Goal: Information Seeking & Learning: Learn about a topic

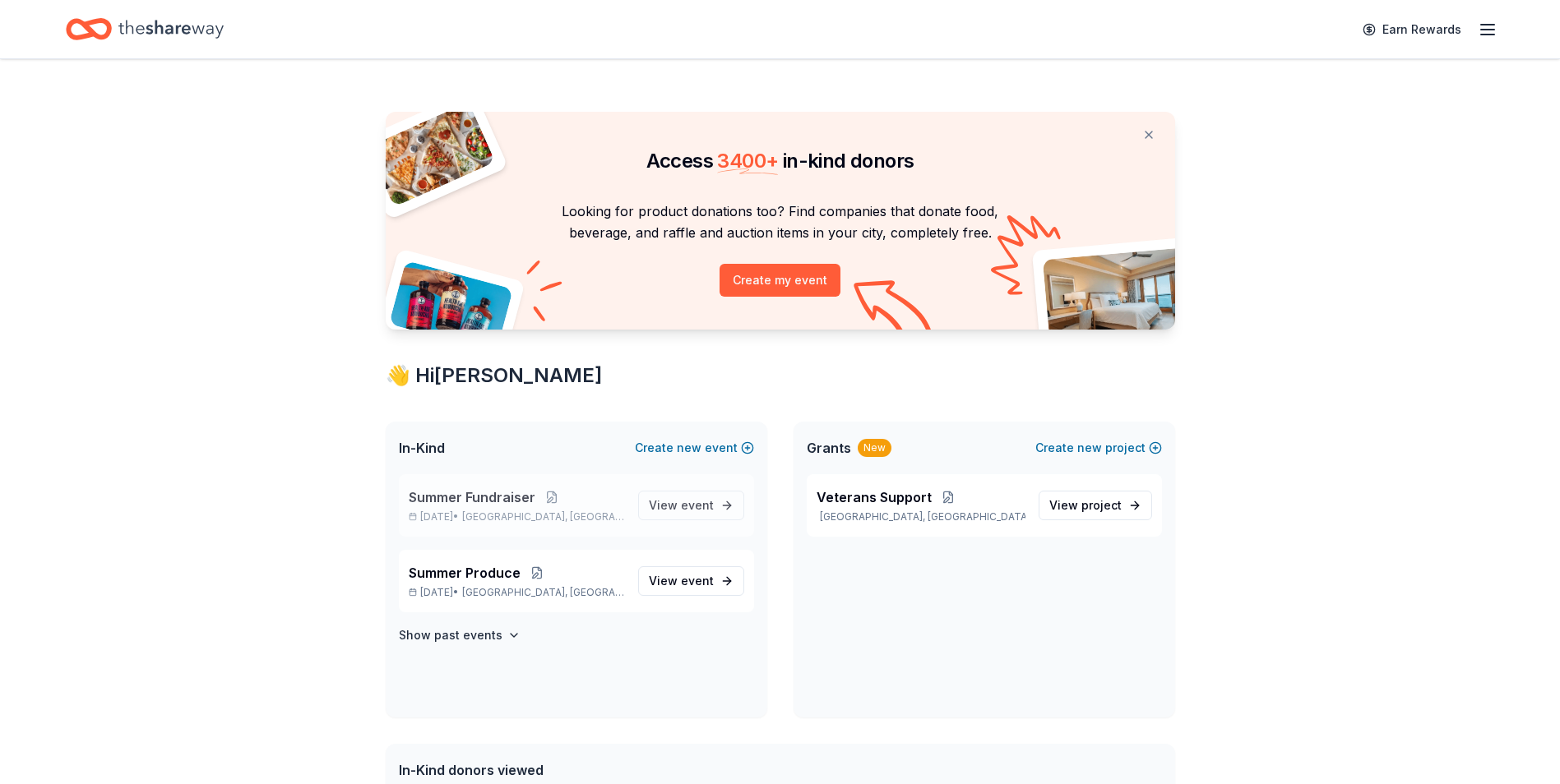
click at [527, 498] on span "Summer Fundraiser" at bounding box center [471, 497] width 127 height 20
click at [449, 494] on span "Summer Fundraiser" at bounding box center [471, 497] width 127 height 20
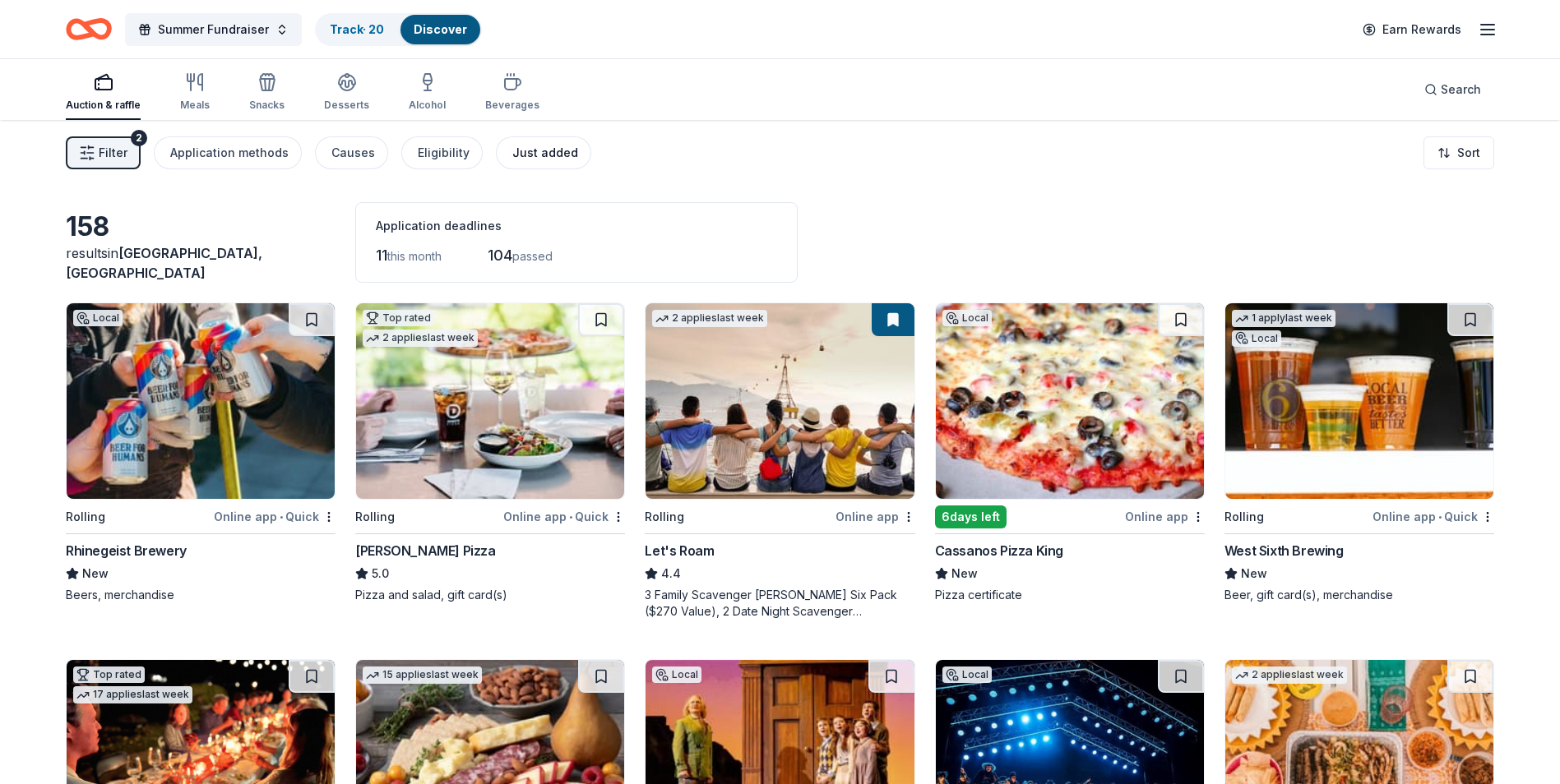
click at [531, 150] on div "Just added" at bounding box center [544, 152] width 66 height 20
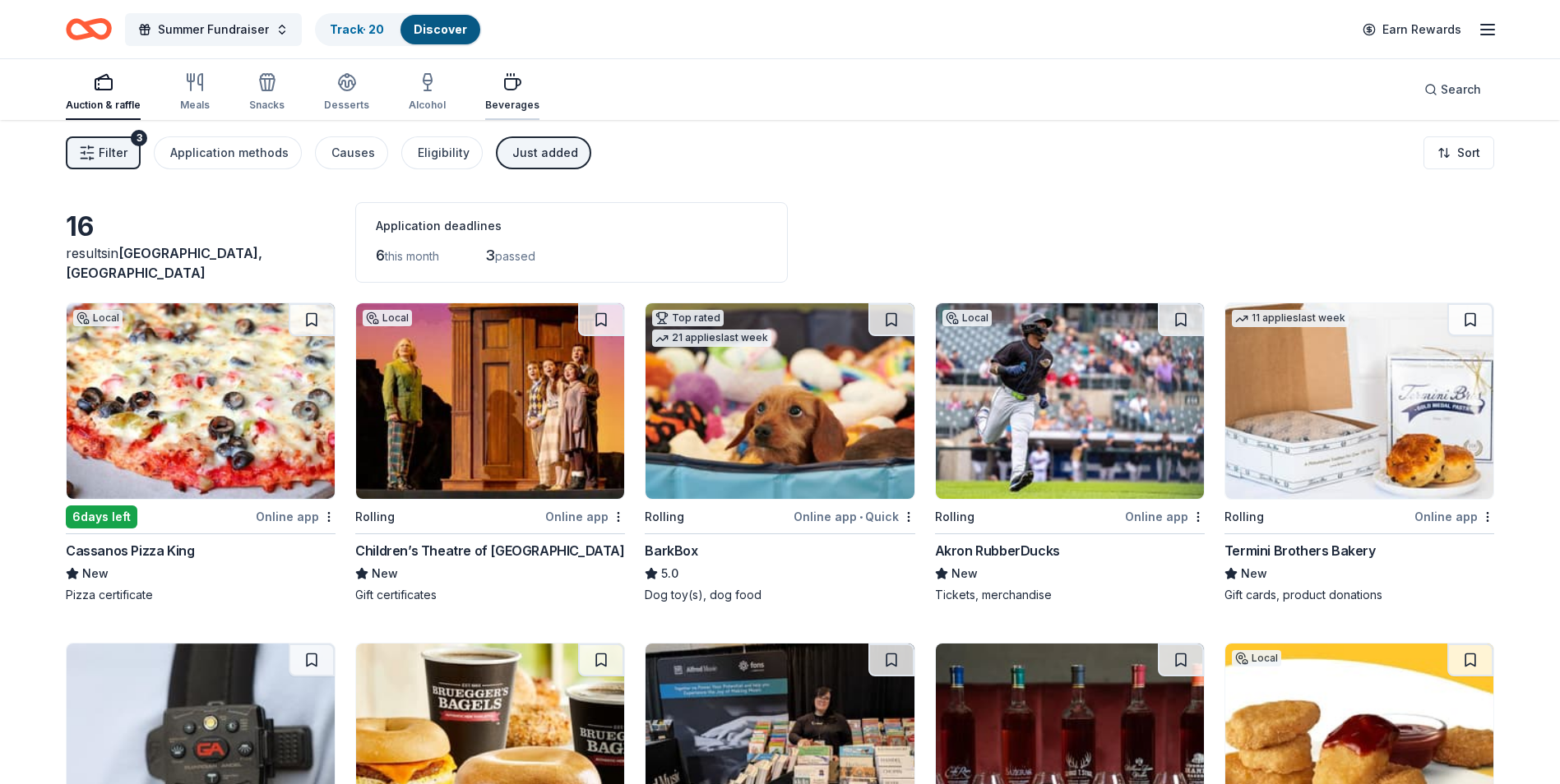
click at [523, 86] on div "button" at bounding box center [512, 82] width 54 height 20
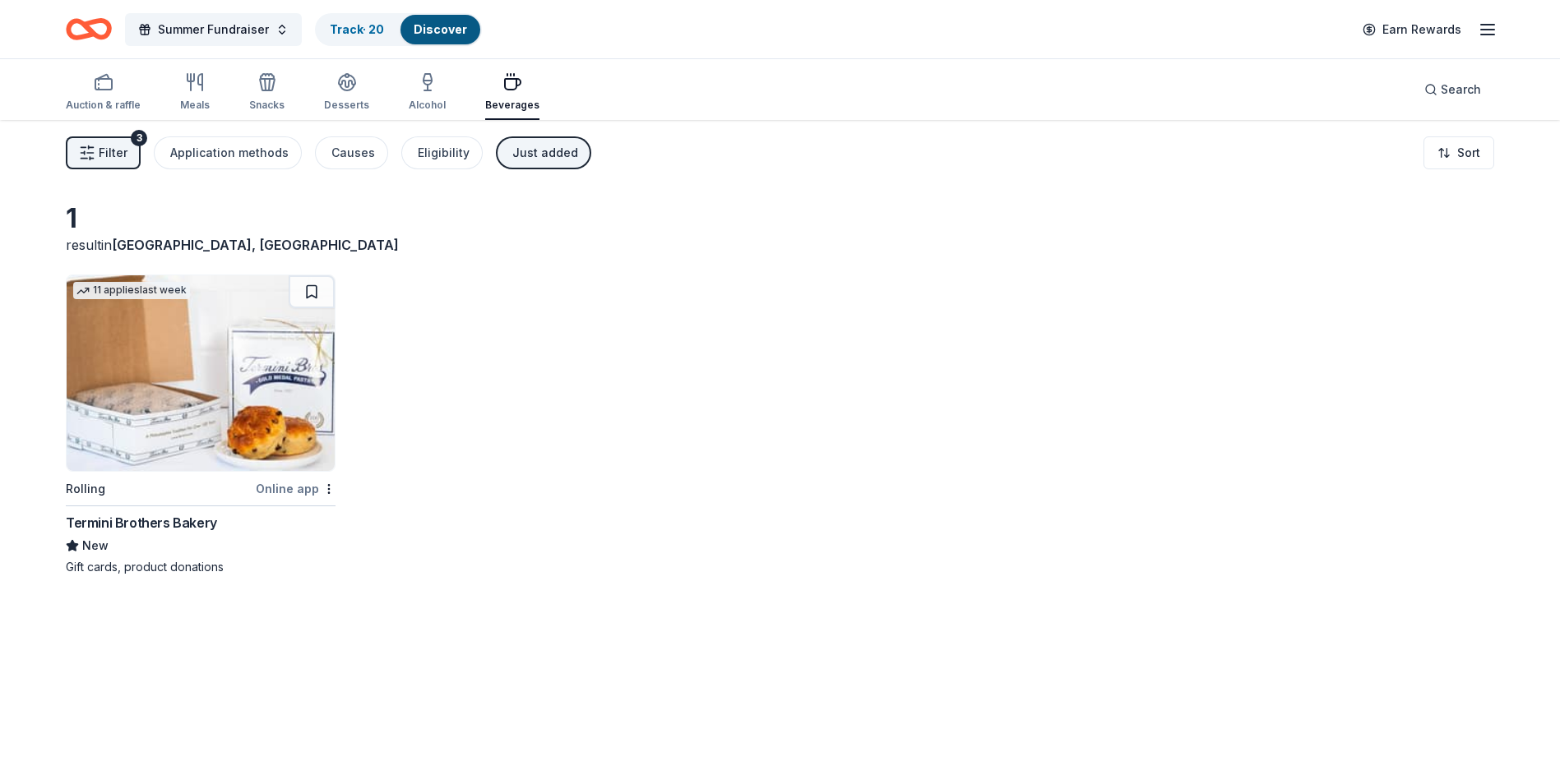
click at [132, 517] on div "Termini Brothers Bakery" at bounding box center [141, 522] width 151 height 20
click at [421, 105] on div "Alcohol" at bounding box center [426, 106] width 37 height 13
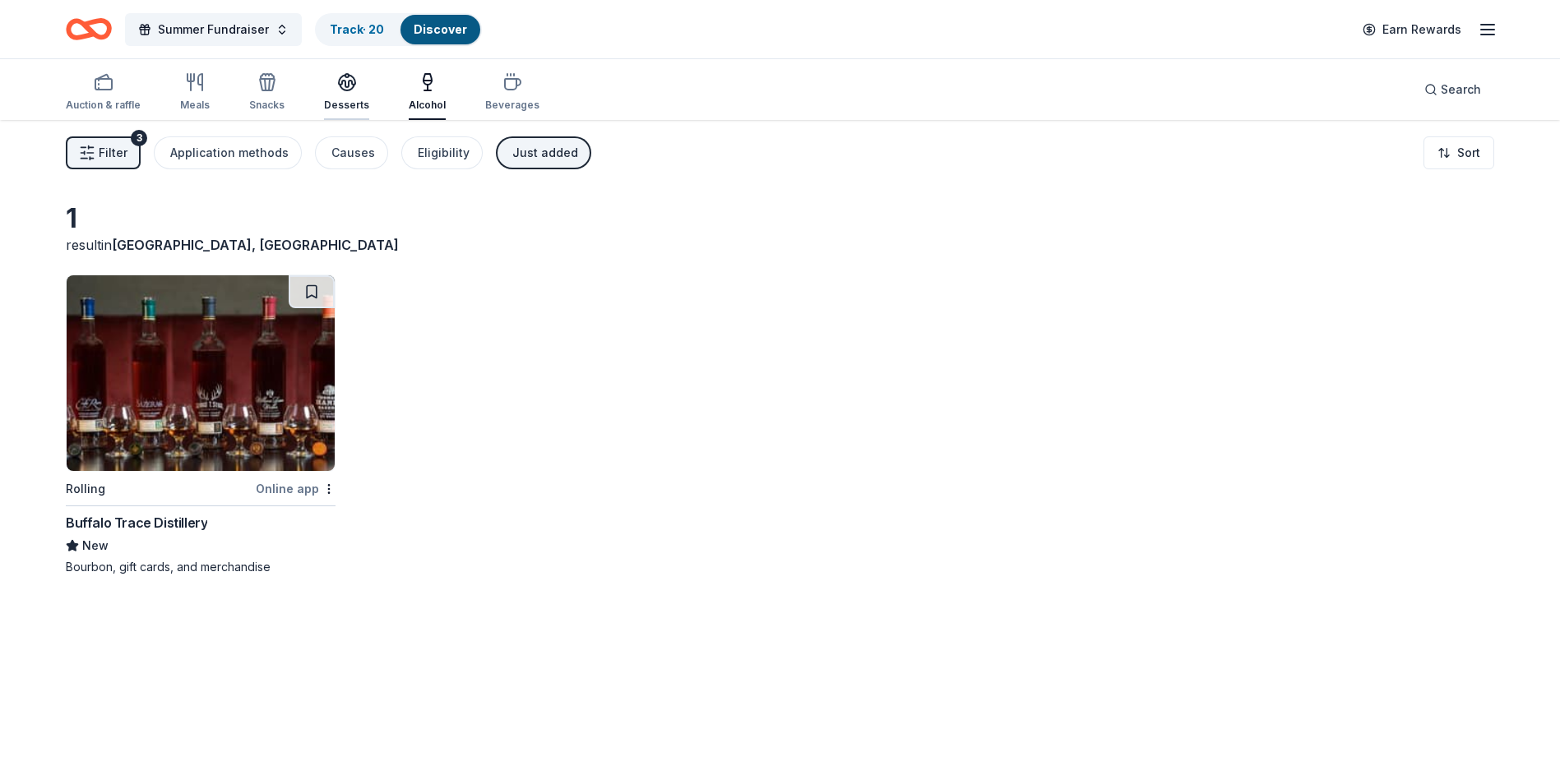
click at [346, 103] on div "Desserts" at bounding box center [346, 106] width 46 height 13
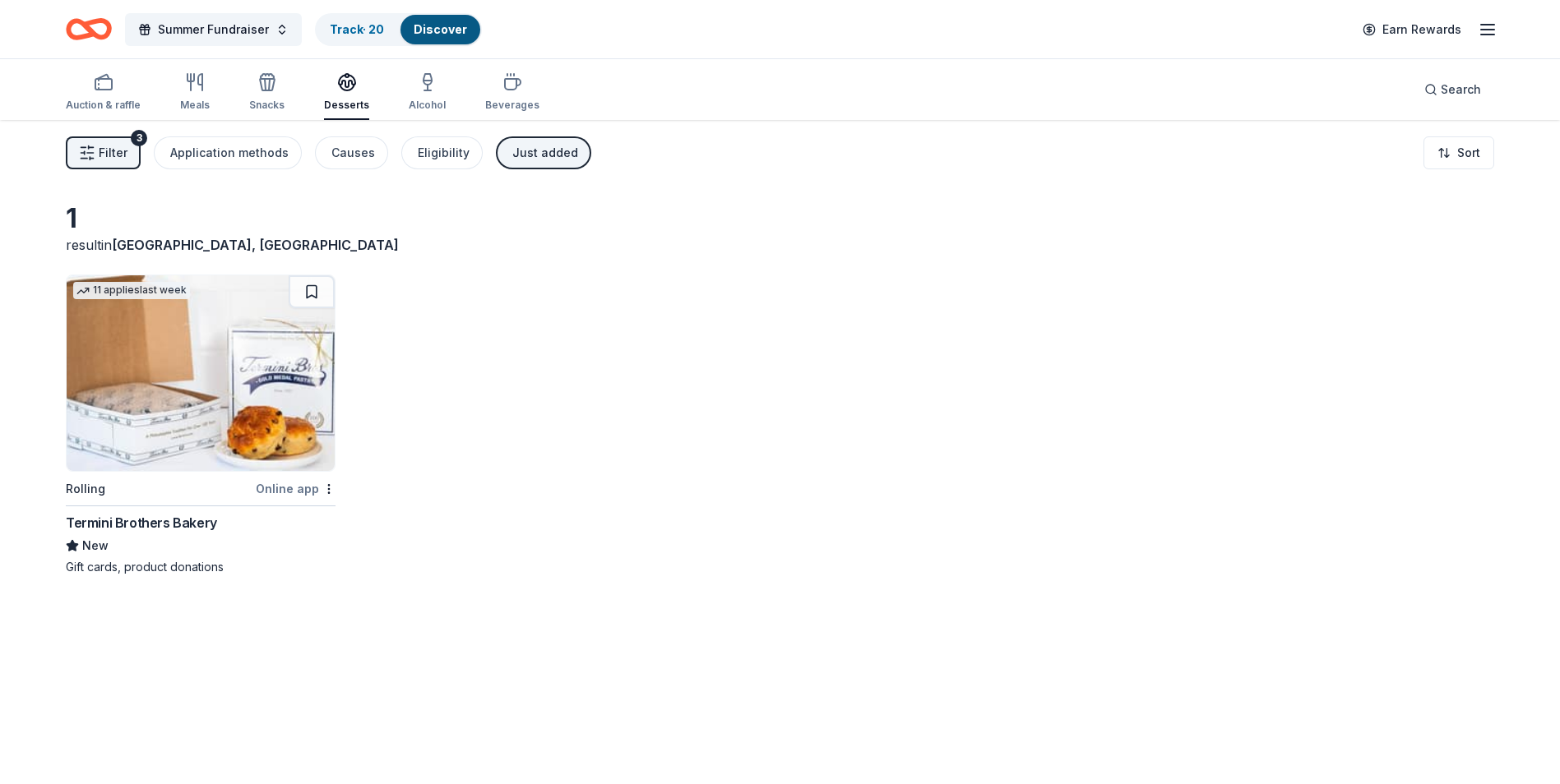
click at [538, 160] on div "Just added" at bounding box center [544, 152] width 66 height 20
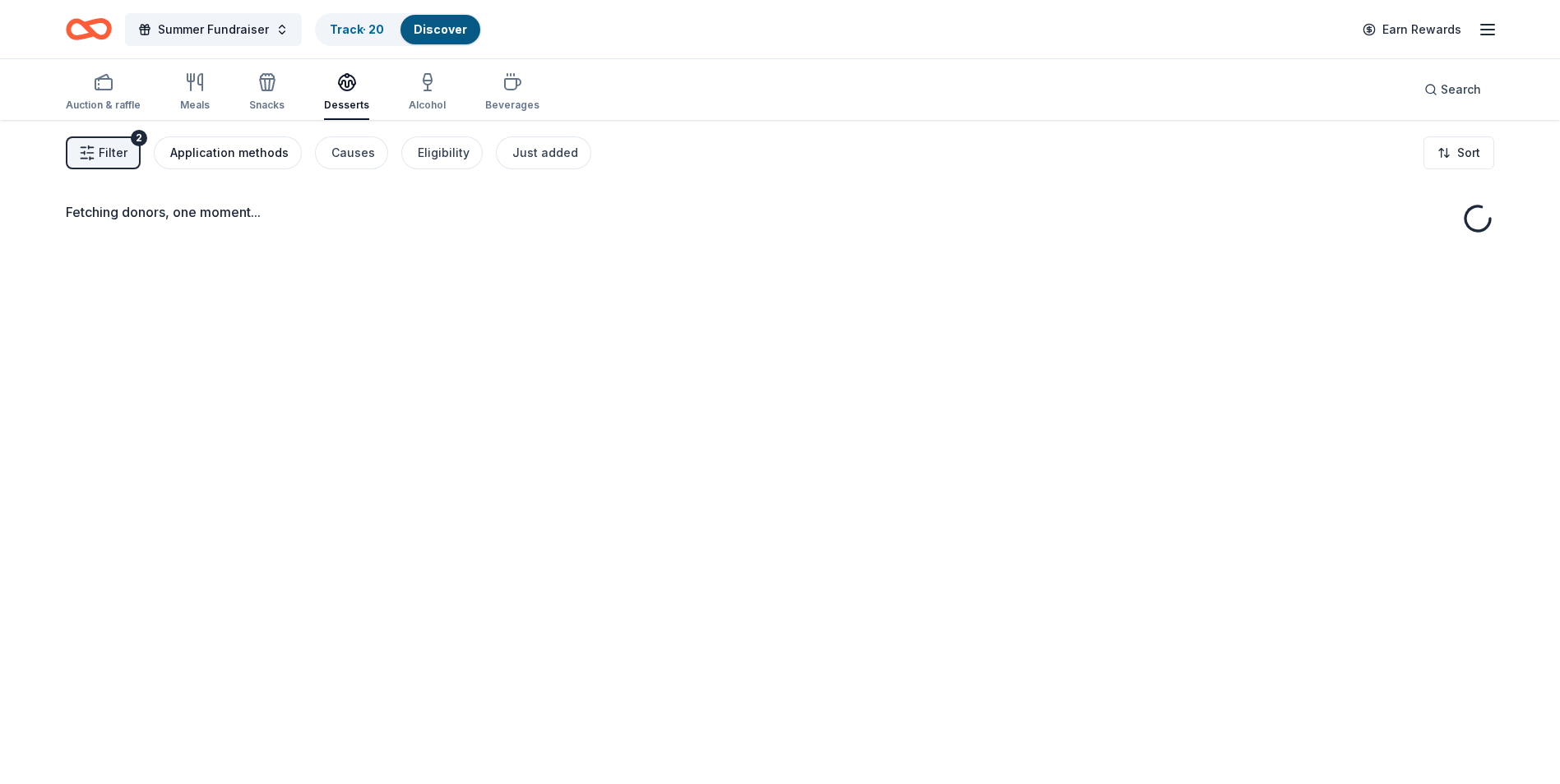
click at [215, 154] on div "Application methods" at bounding box center [229, 152] width 118 height 20
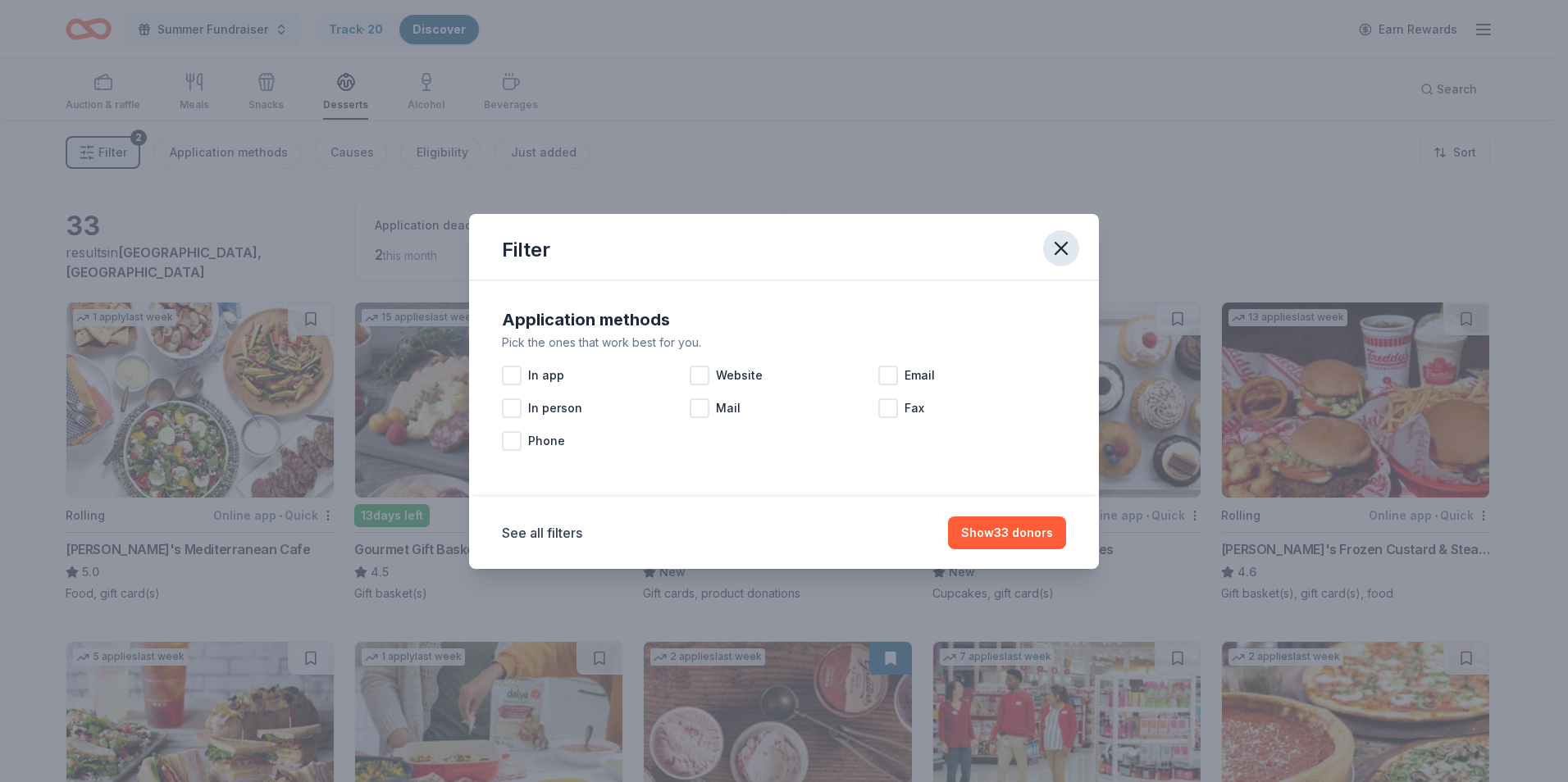
click at [1057, 244] on icon "button" at bounding box center [1061, 249] width 11 height 11
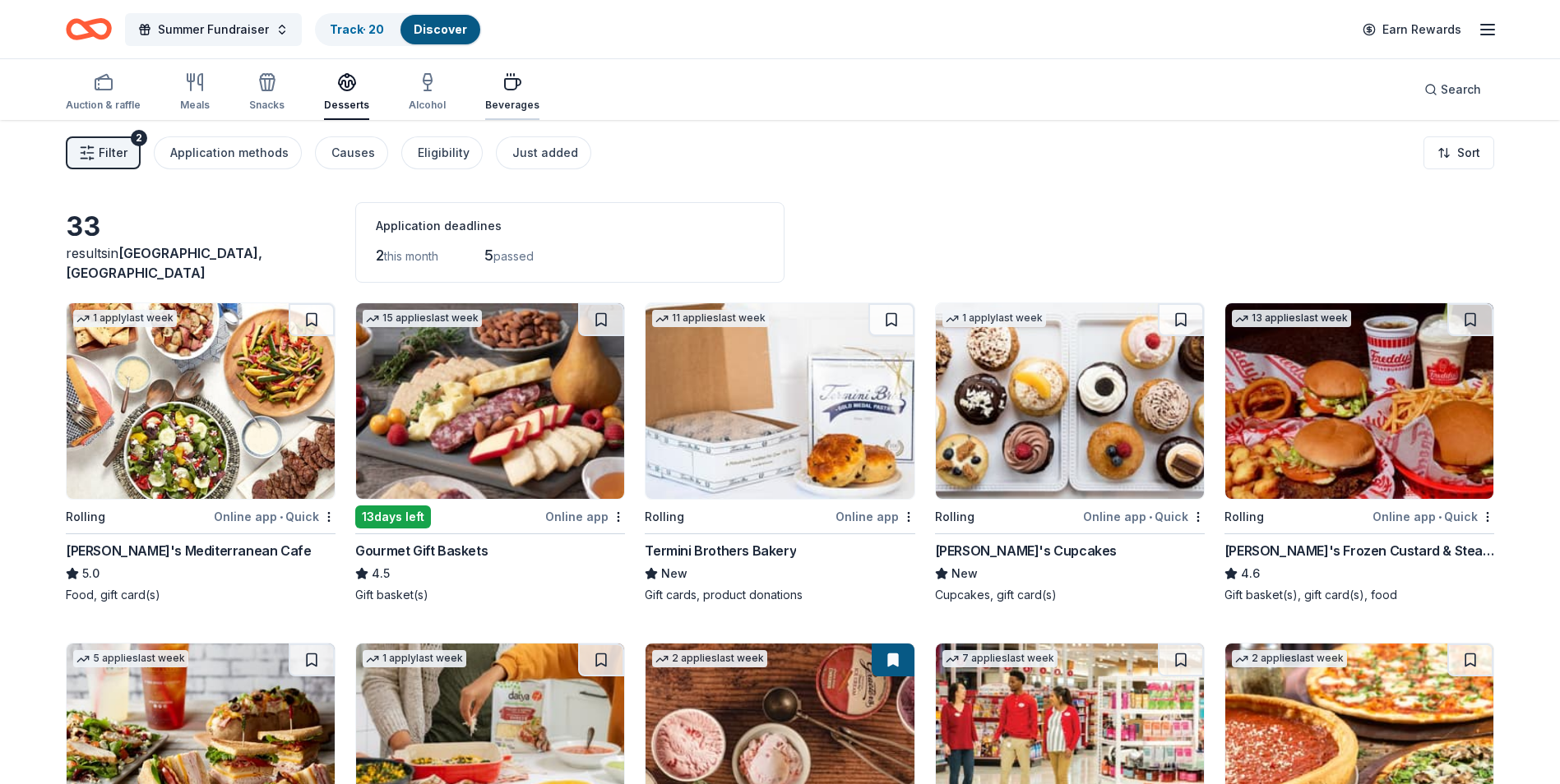
click at [493, 88] on div "button" at bounding box center [512, 82] width 54 height 20
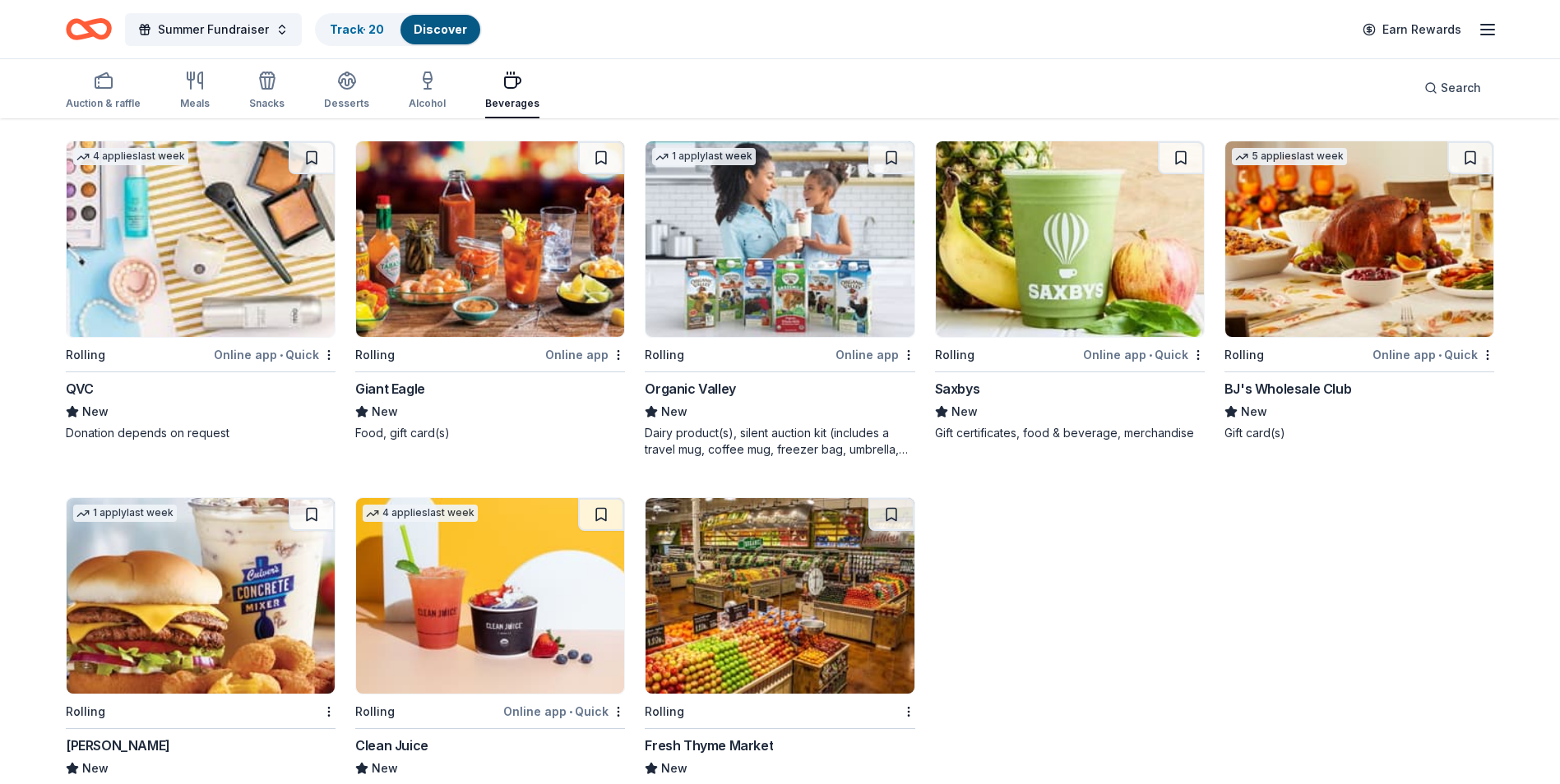
scroll to position [904, 0]
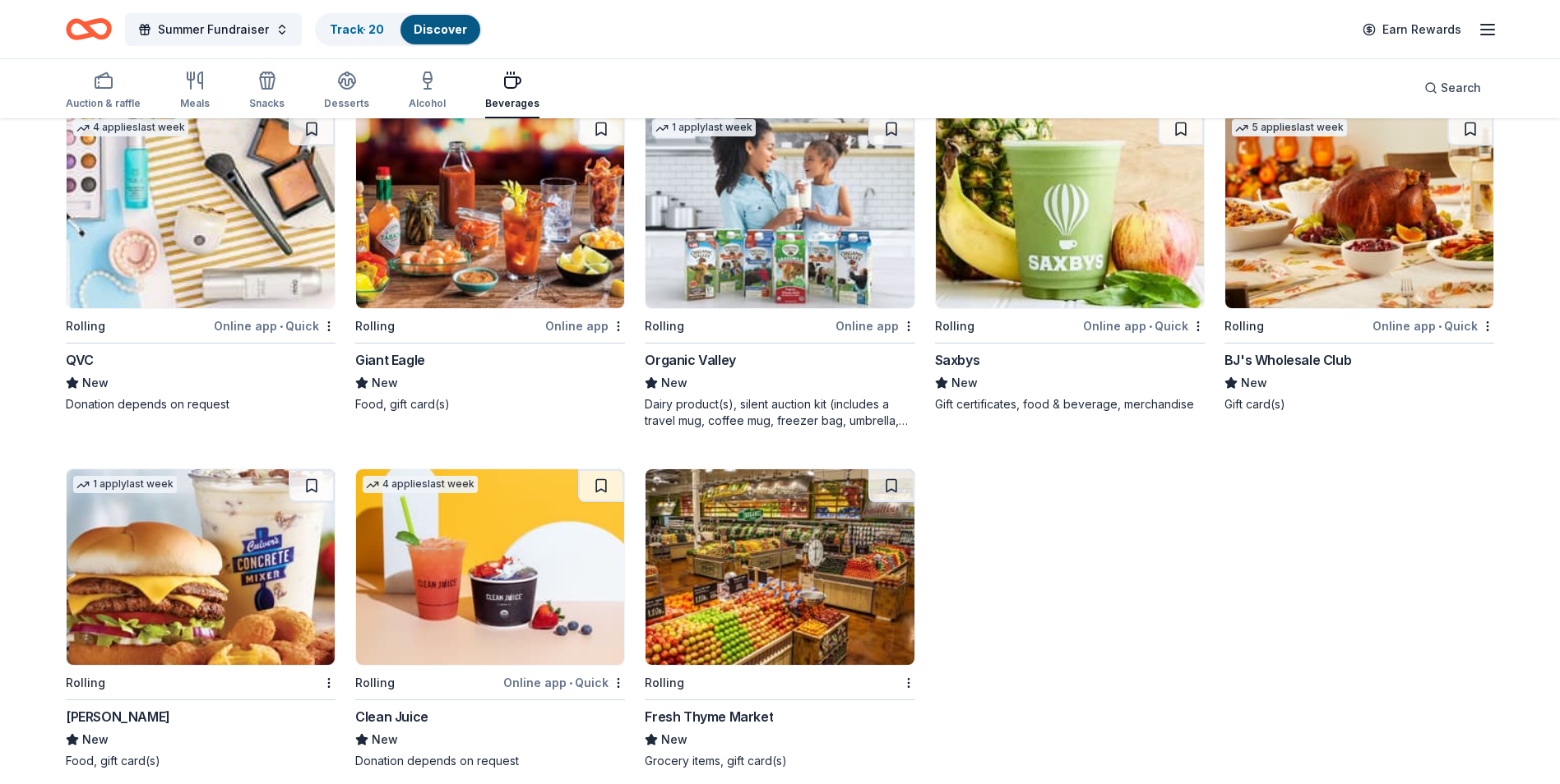
click at [1296, 360] on div "BJ's Wholesale Club" at bounding box center [1287, 360] width 127 height 20
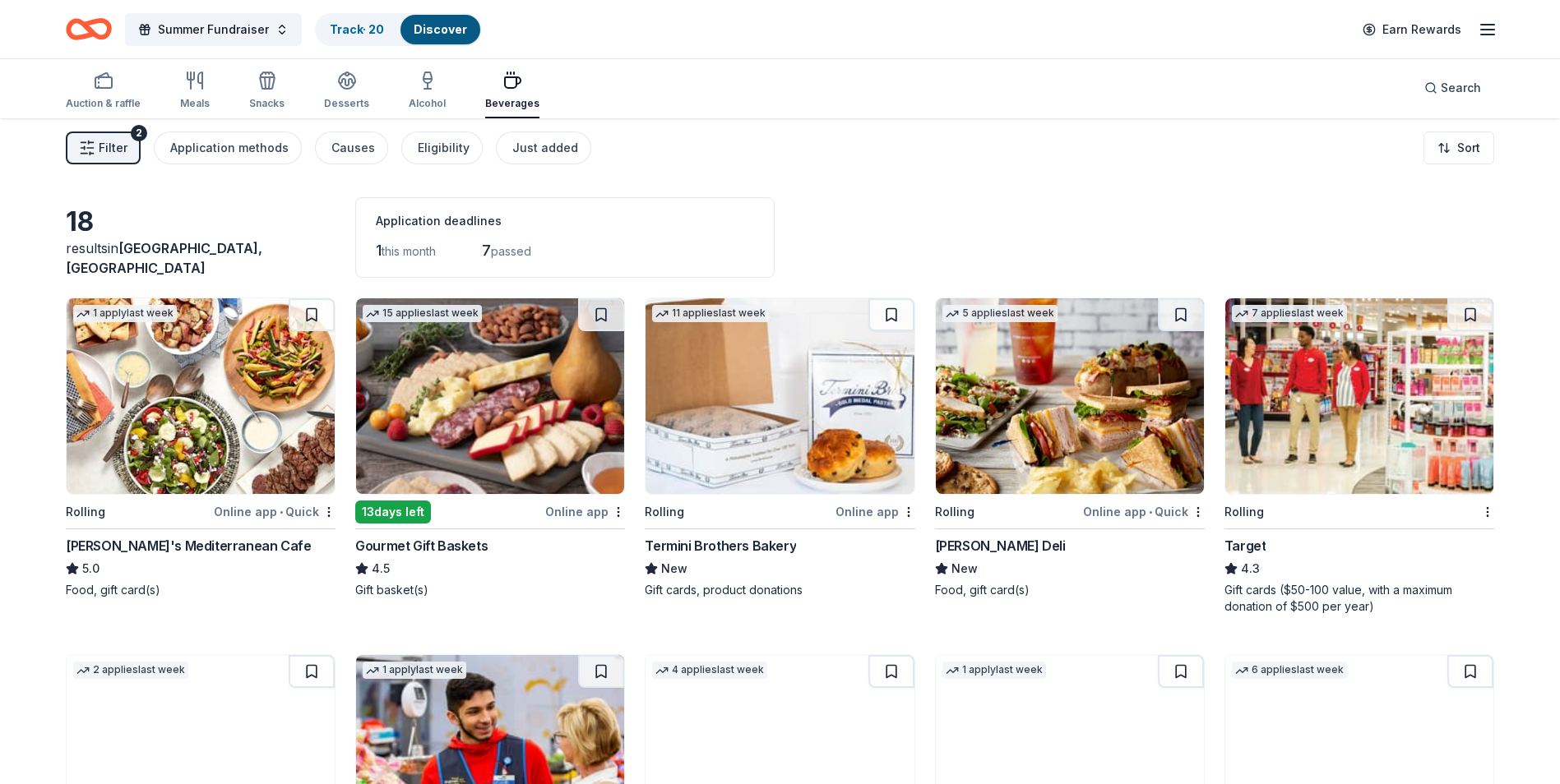
scroll to position [0, 0]
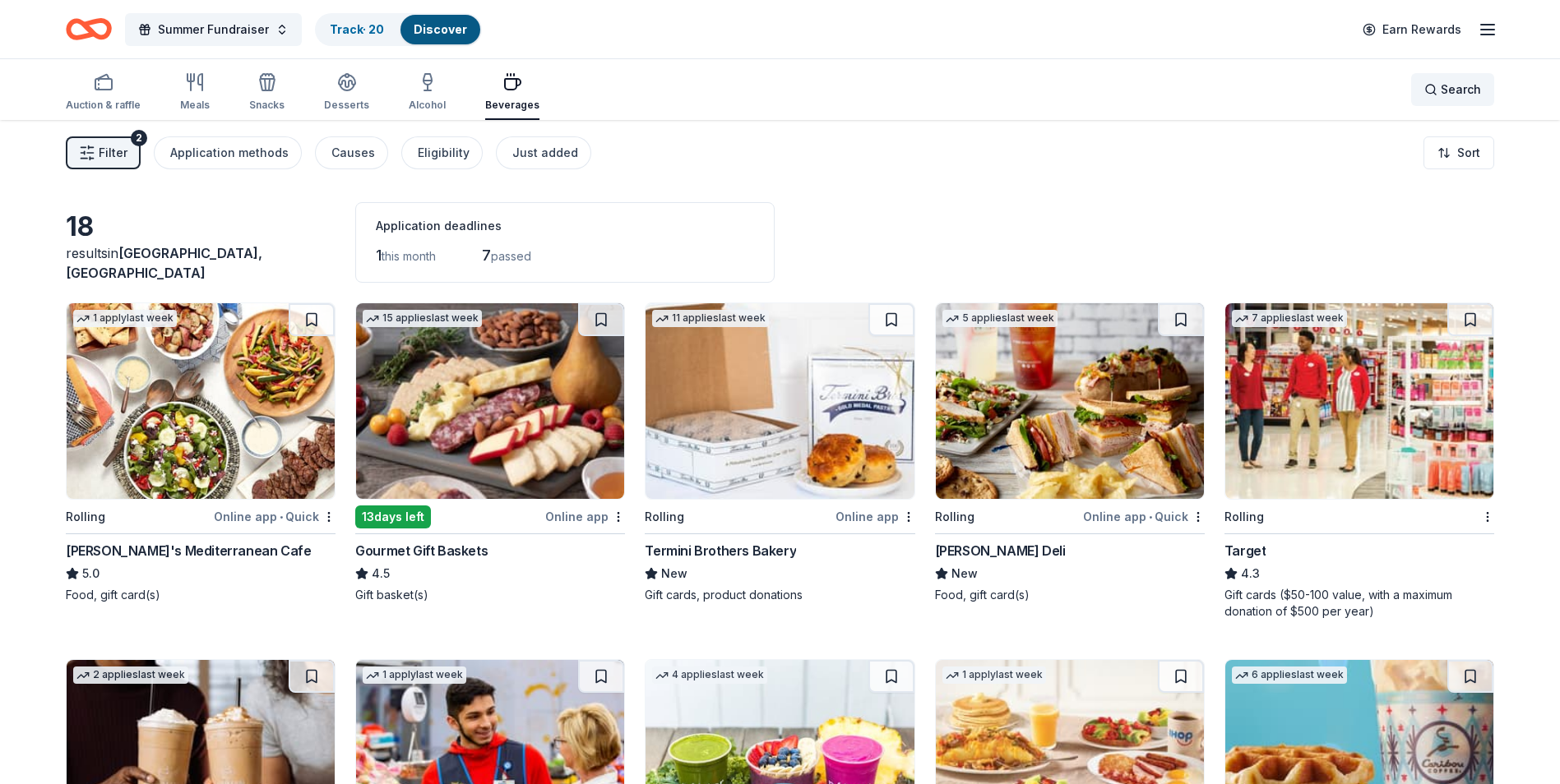
click at [1463, 85] on span "Search" at bounding box center [1461, 89] width 40 height 20
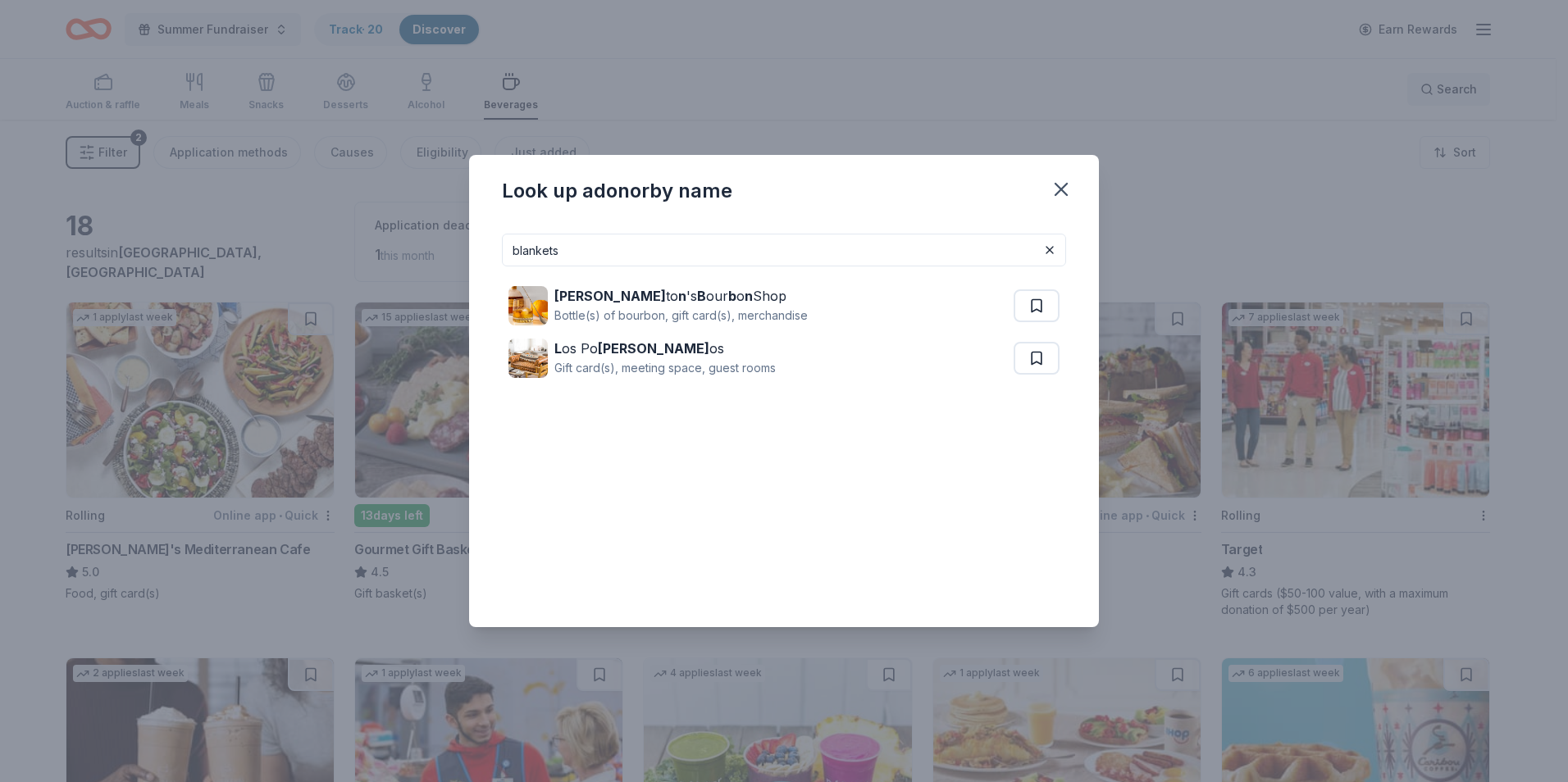
type input "blankets"
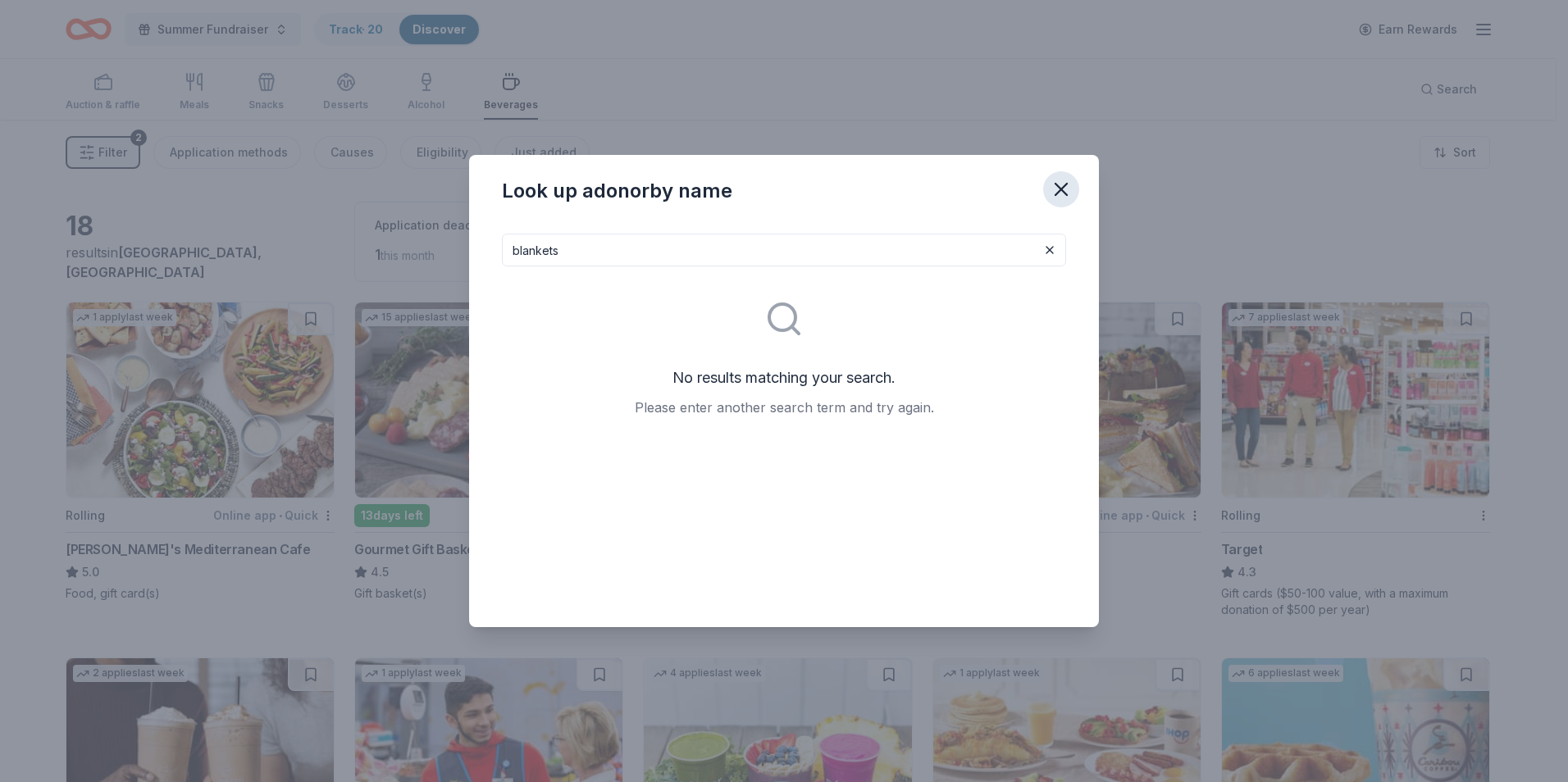
click at [1056, 192] on icon "button" at bounding box center [1061, 189] width 23 height 23
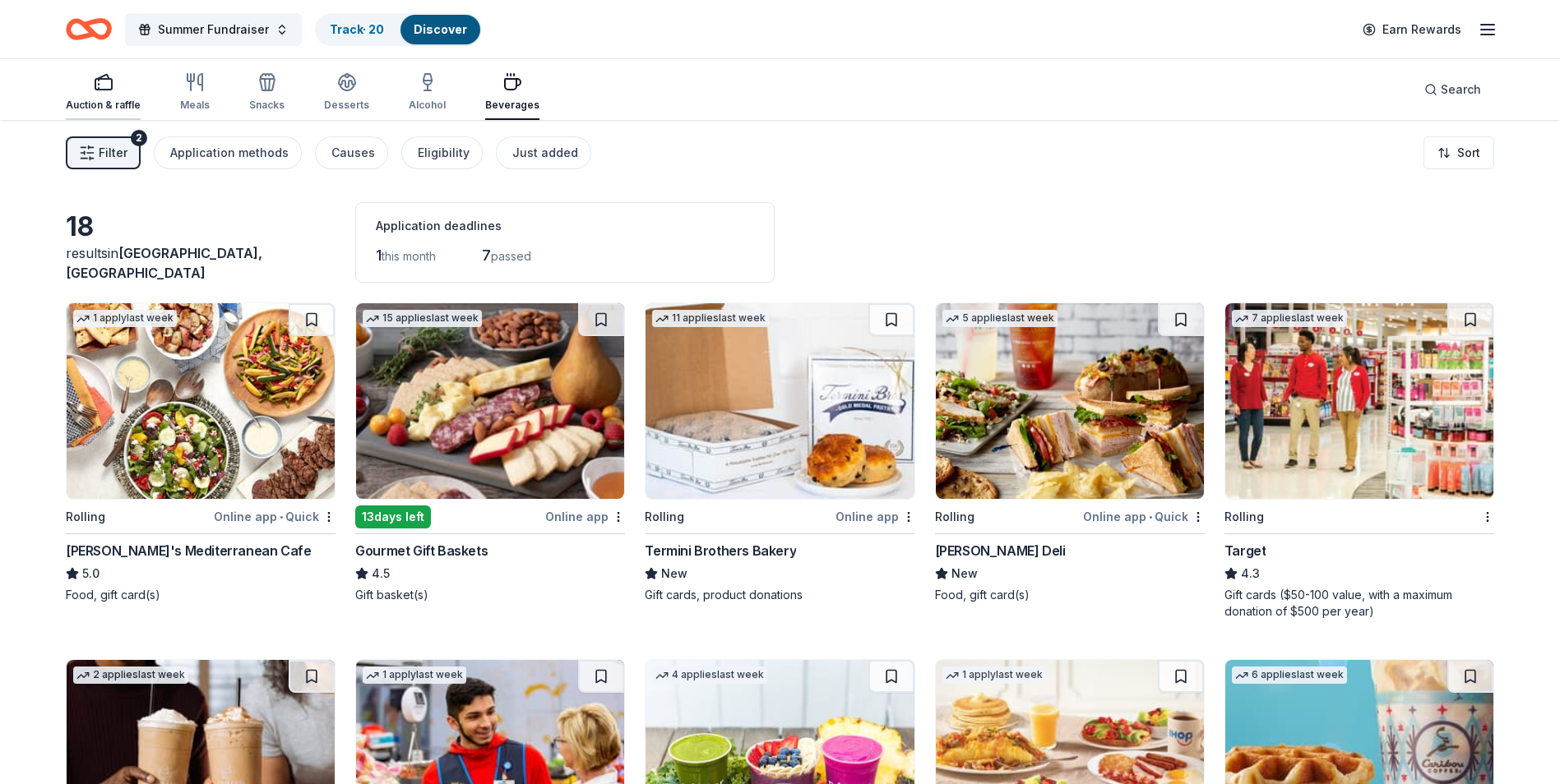
click at [121, 92] on div "Auction & raffle" at bounding box center [103, 91] width 75 height 39
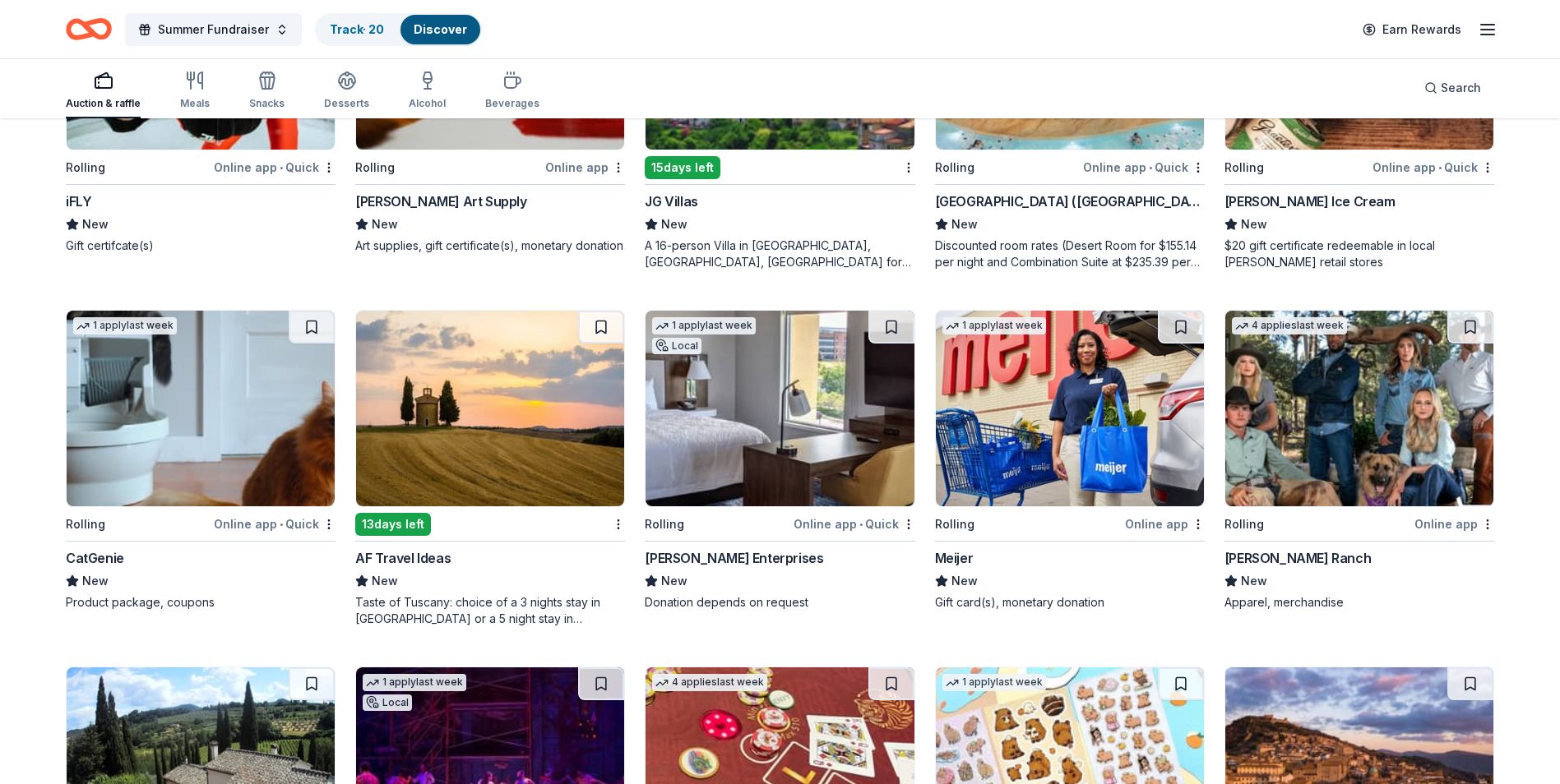
scroll to position [3506, 0]
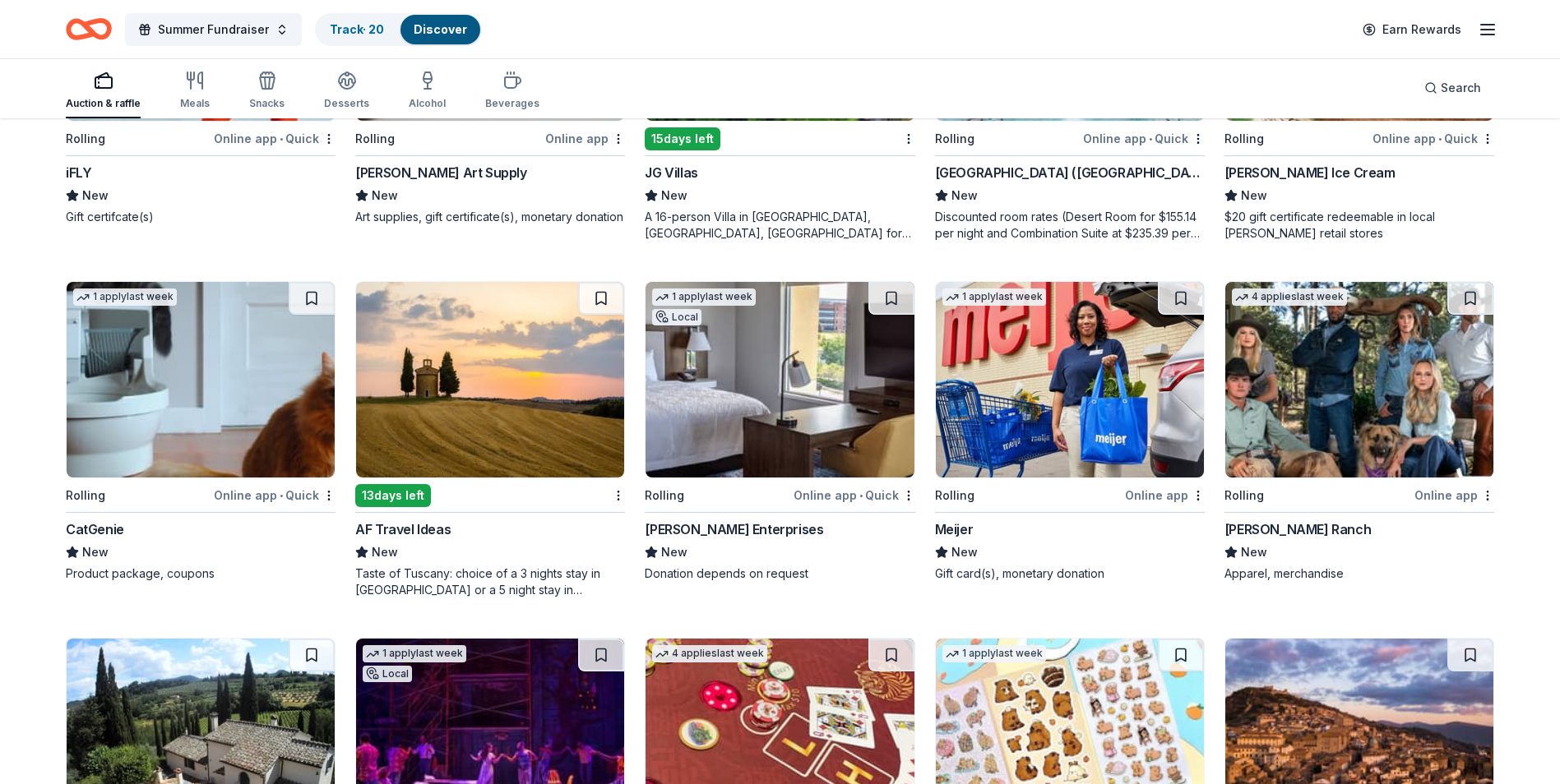
click at [722, 532] on div "Scott Enterprises" at bounding box center [733, 529] width 178 height 20
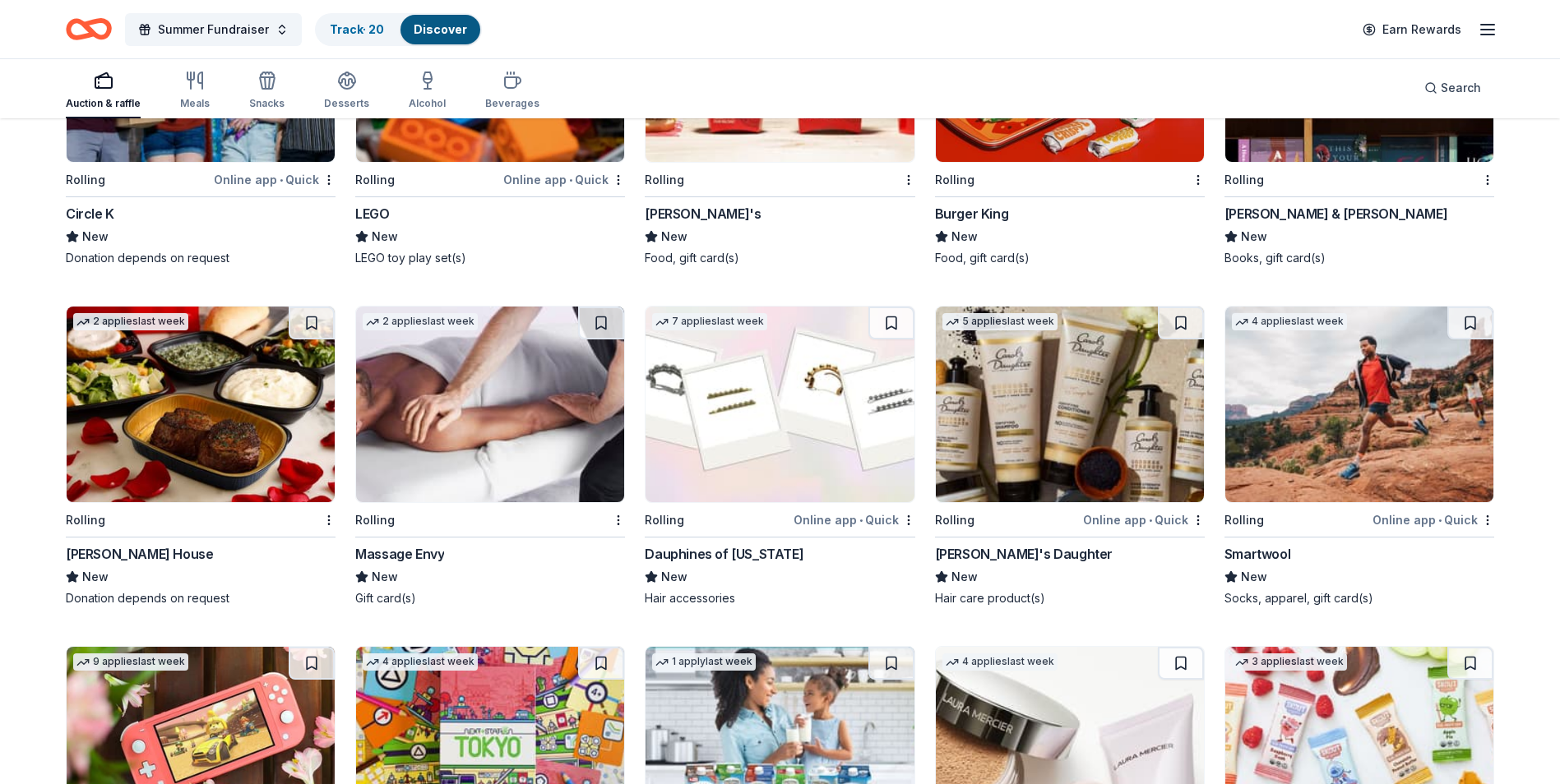
scroll to position [9757, 0]
